Goal: Transaction & Acquisition: Purchase product/service

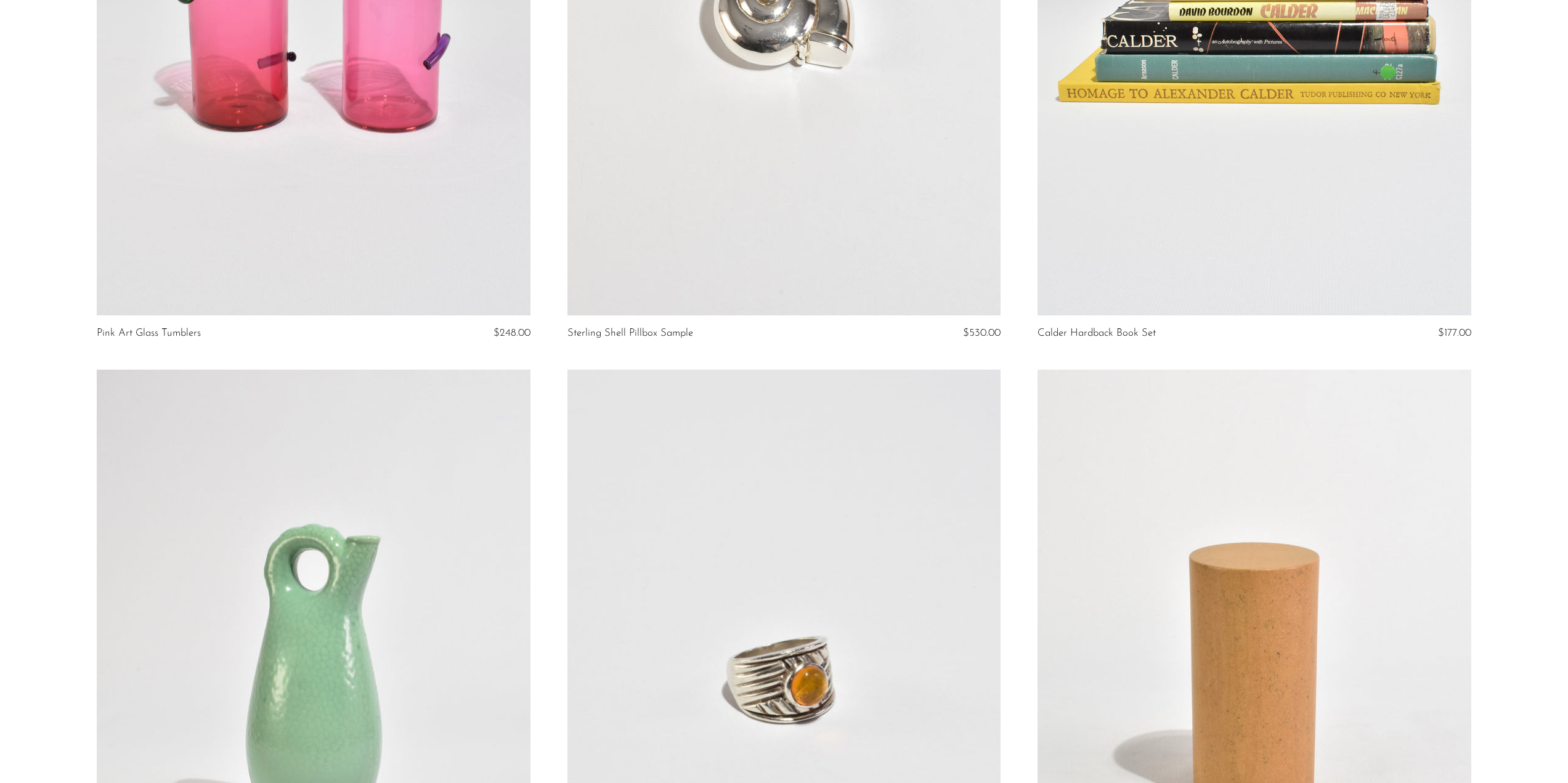
scroll to position [493, 0]
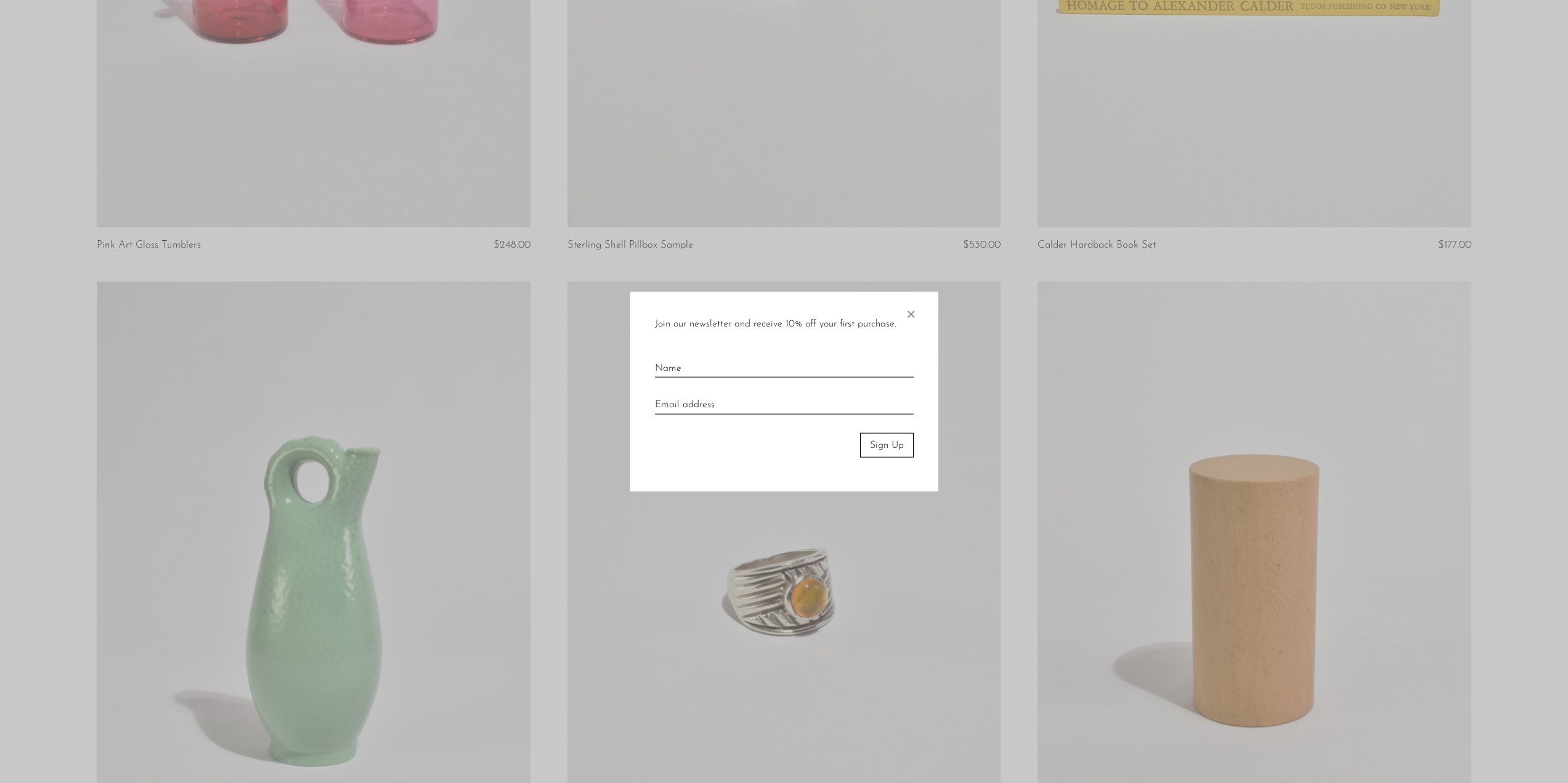
click at [909, 313] on span "×" at bounding box center [910, 311] width 12 height 40
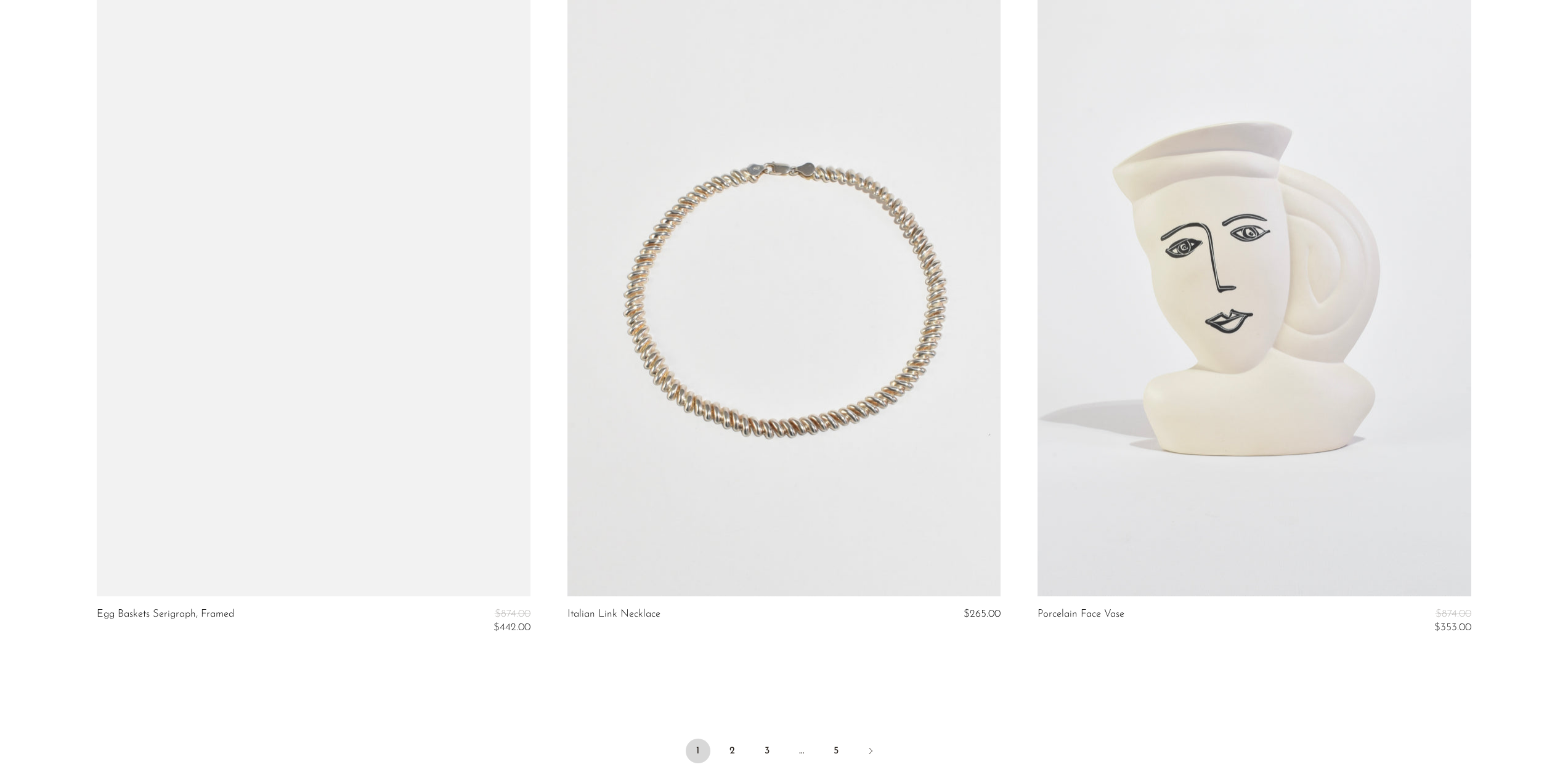
scroll to position [7665, 0]
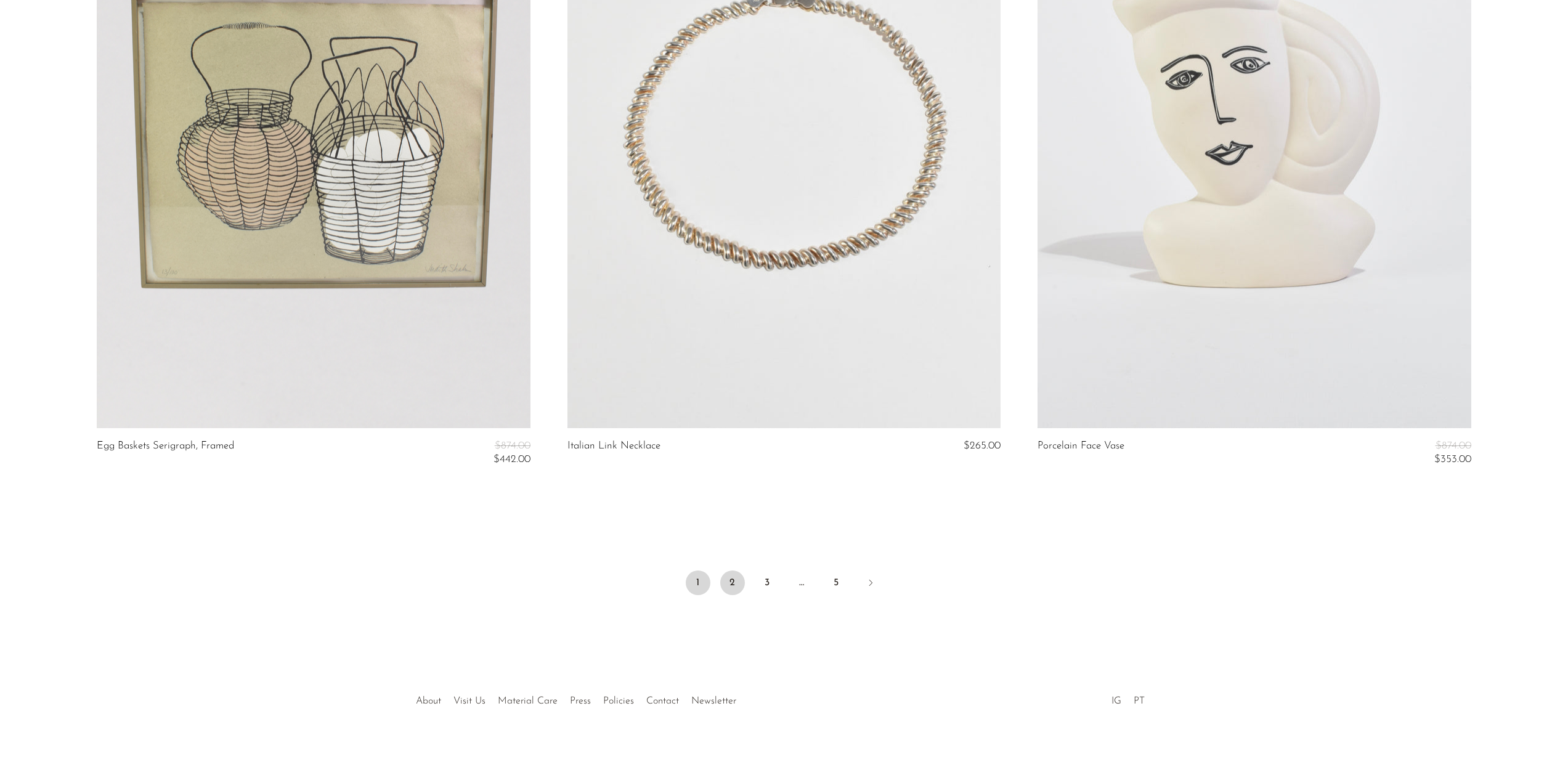
click at [737, 580] on link "2" at bounding box center [732, 582] width 25 height 25
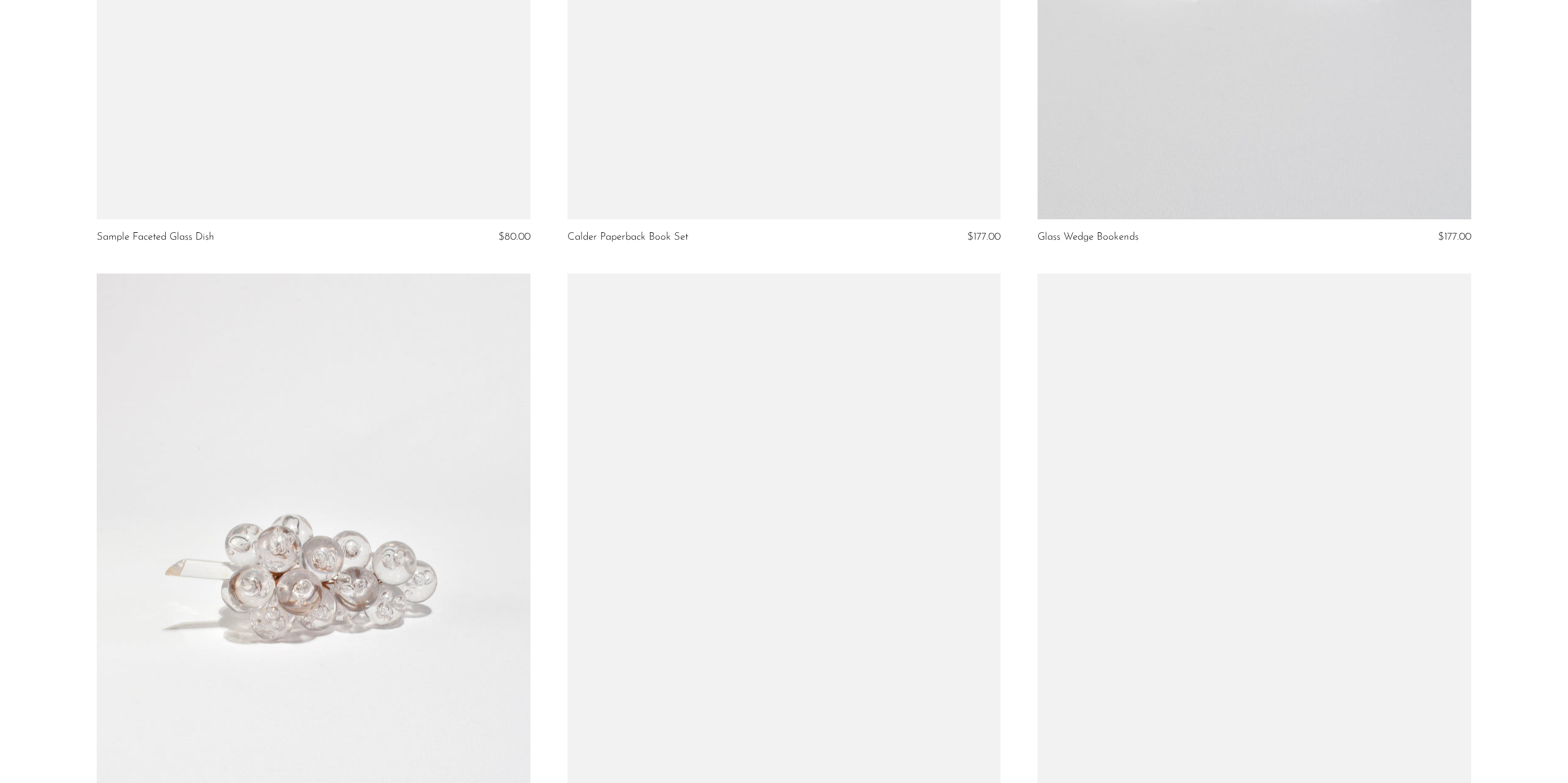
scroll to position [7458, 0]
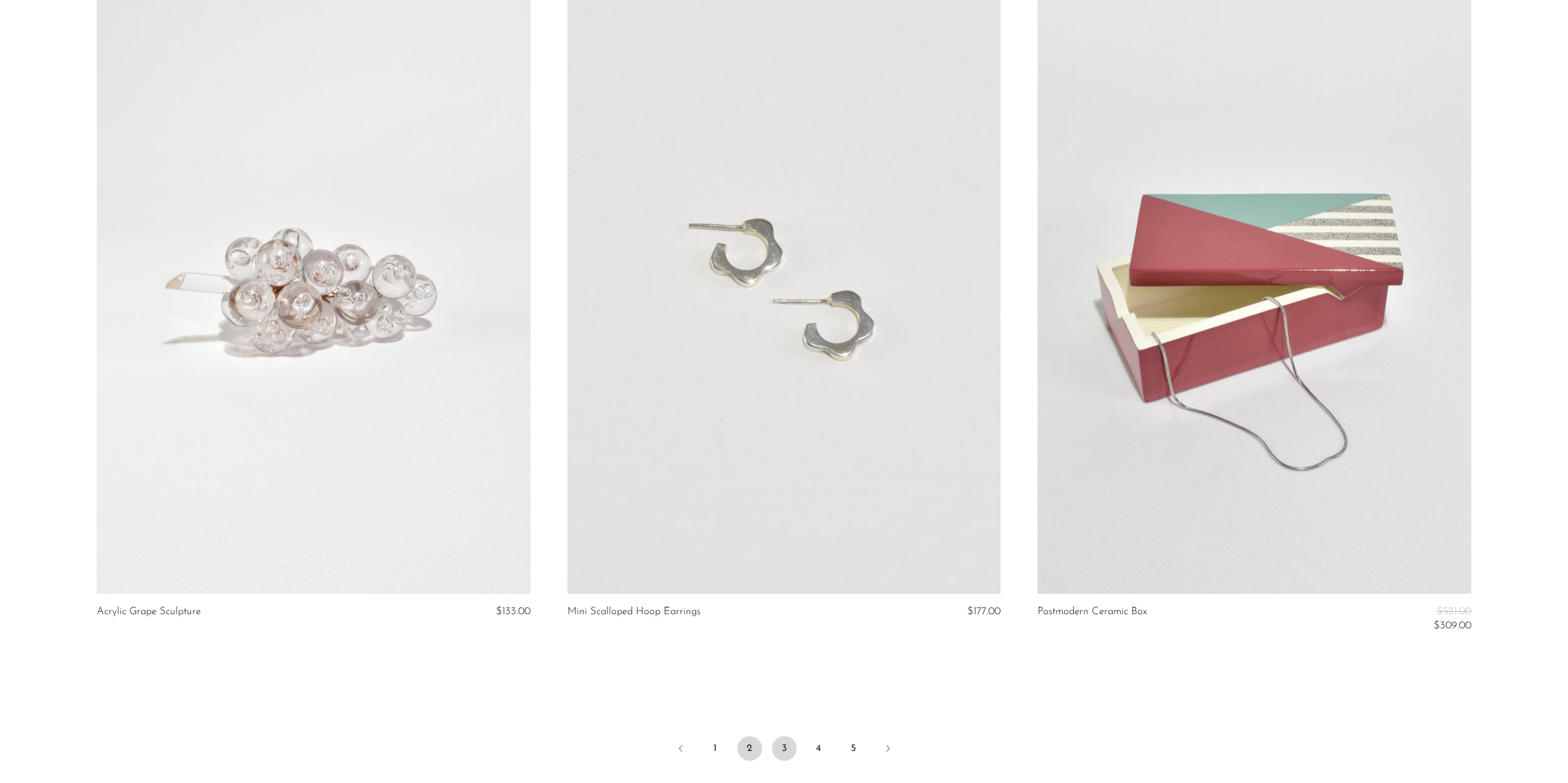
click at [777, 748] on link "3" at bounding box center [784, 749] width 25 height 25
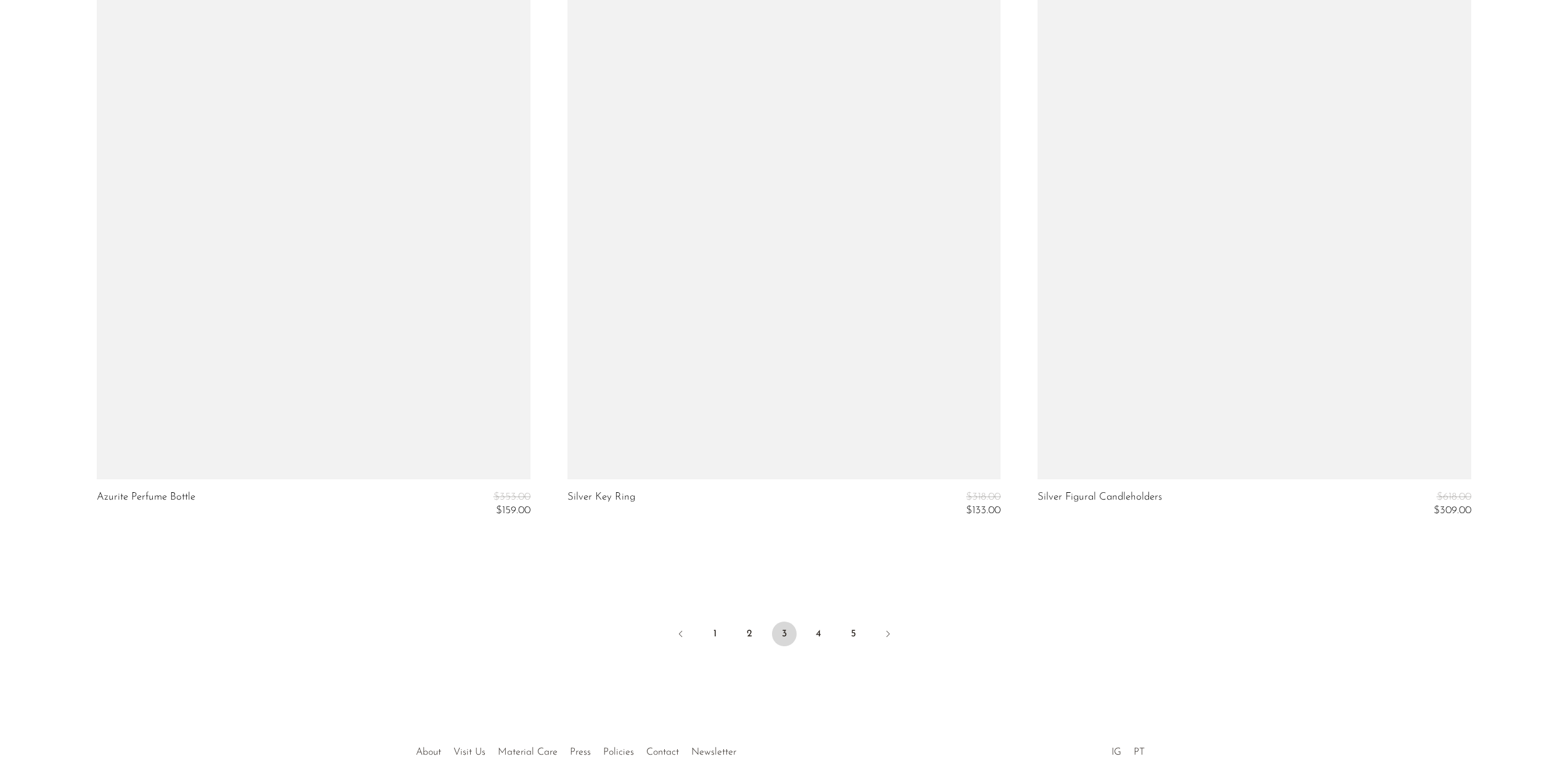
scroll to position [7710, 0]
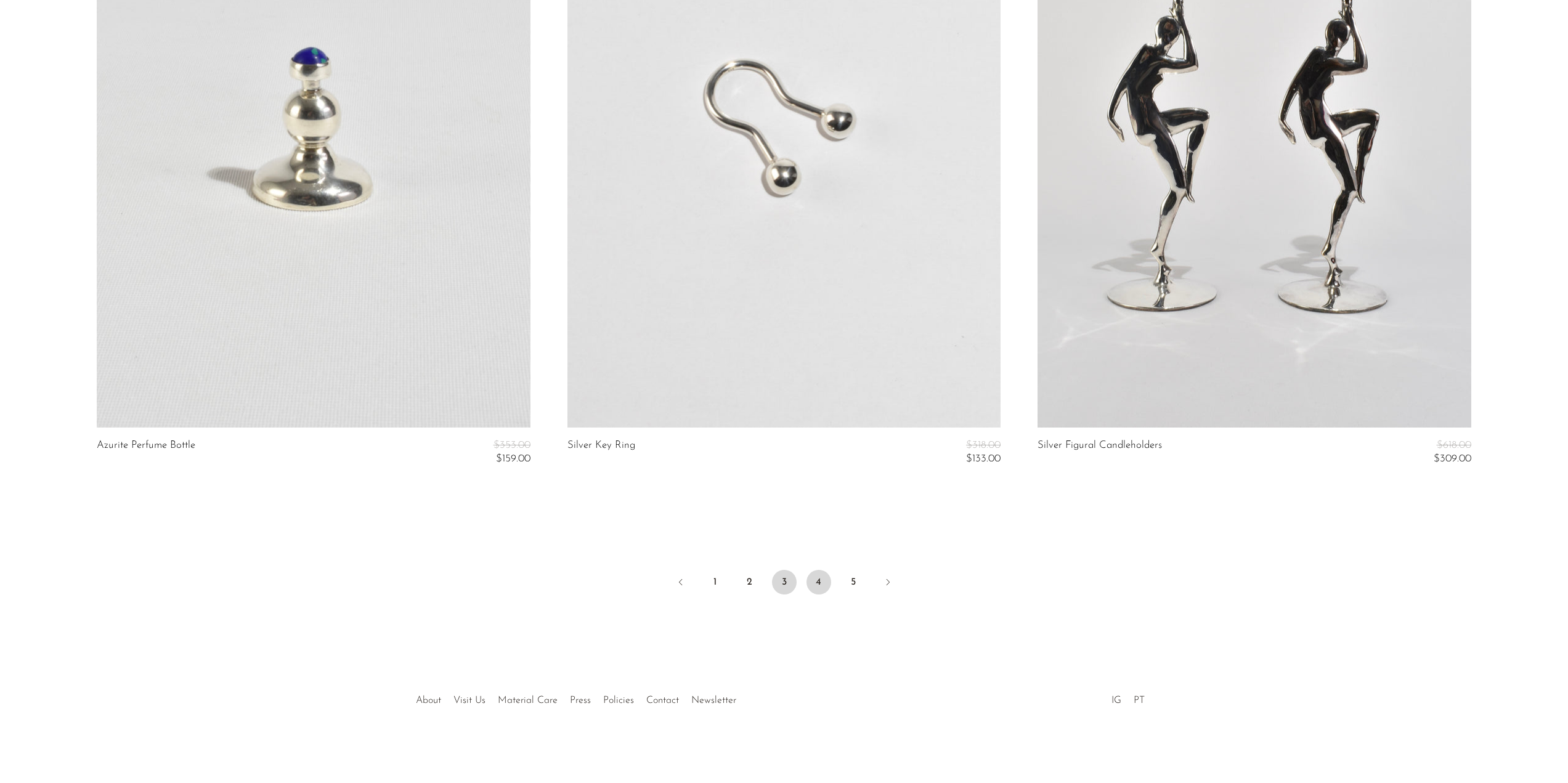
click at [813, 579] on link "4" at bounding box center [819, 582] width 25 height 25
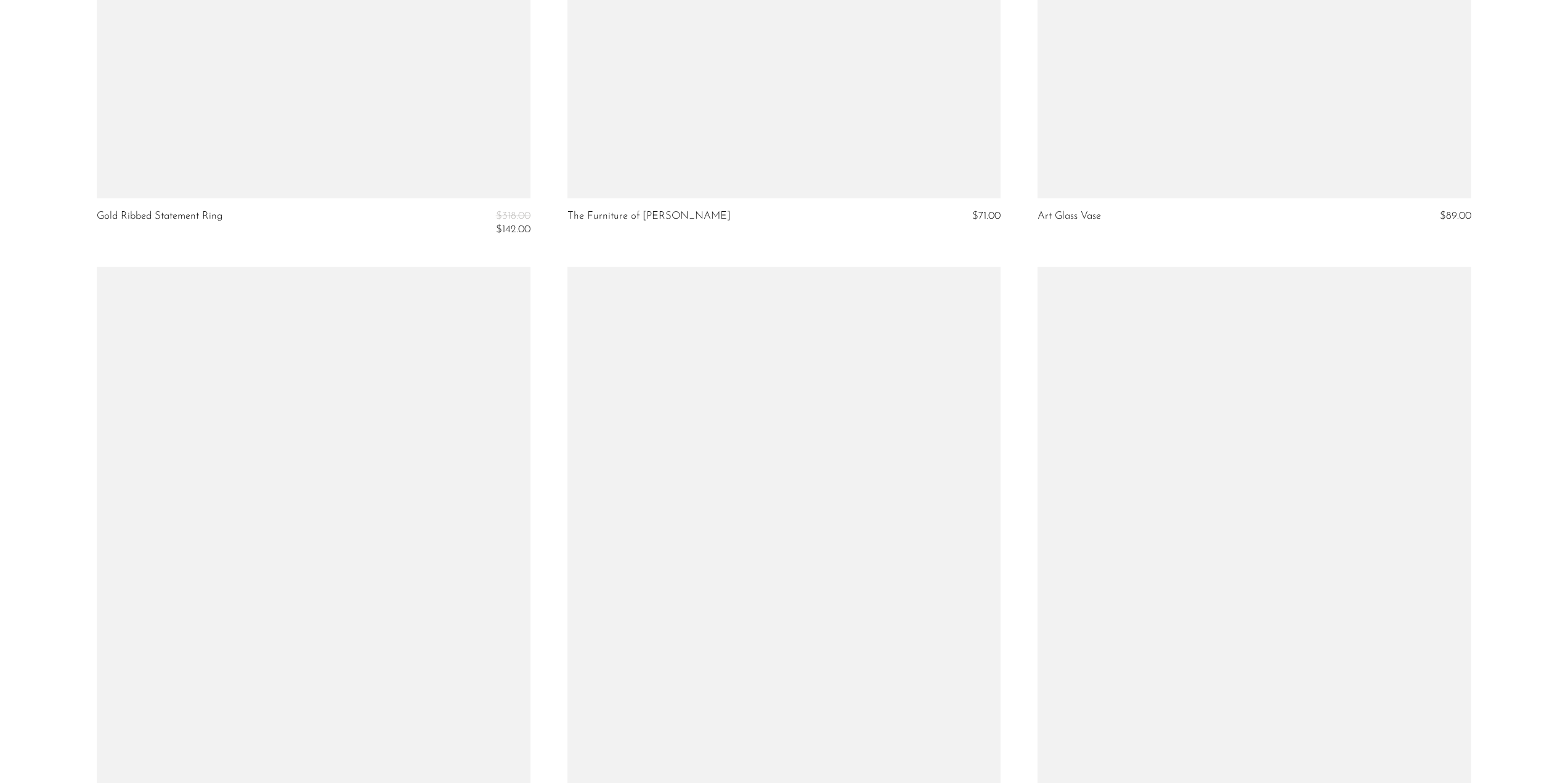
scroll to position [6164, 0]
